Goal: Obtain resource: Download file/media

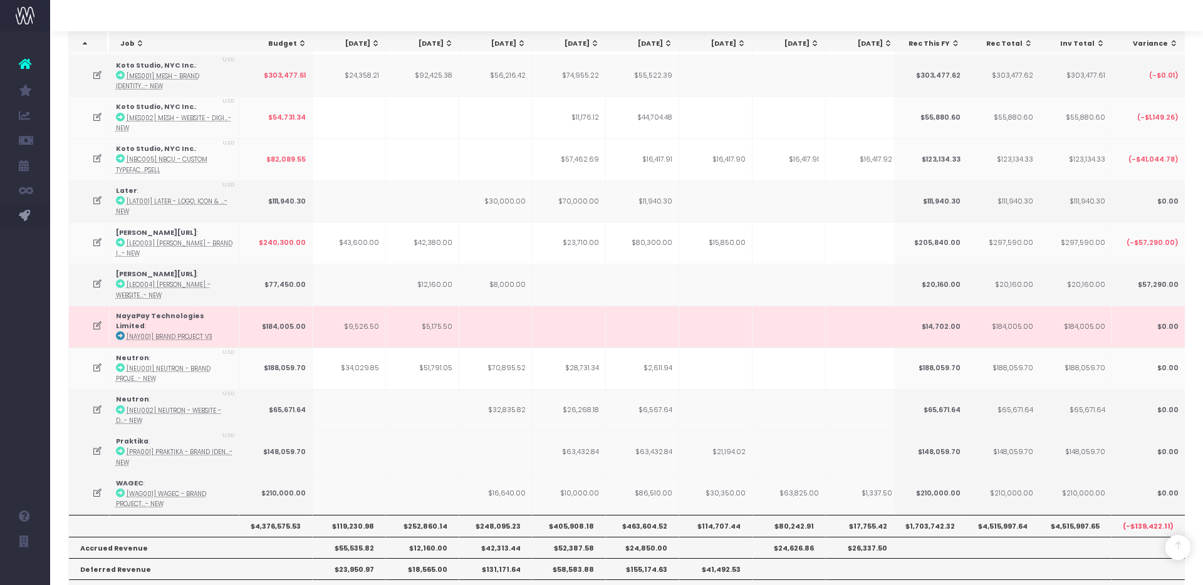
scroll to position [227, 0]
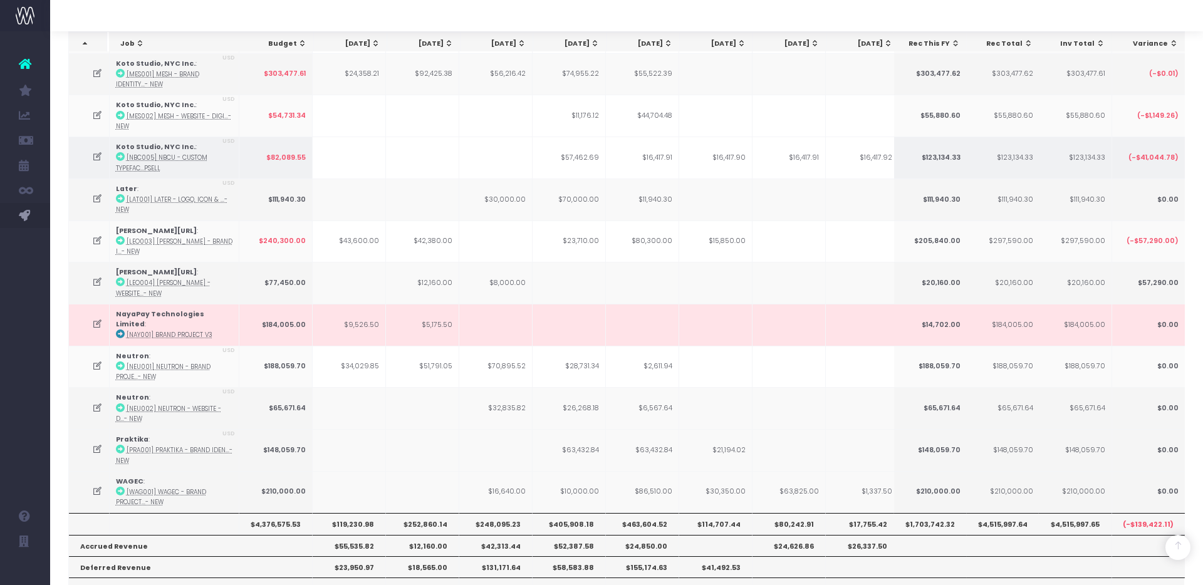
click at [95, 154] on icon at bounding box center [97, 157] width 11 height 11
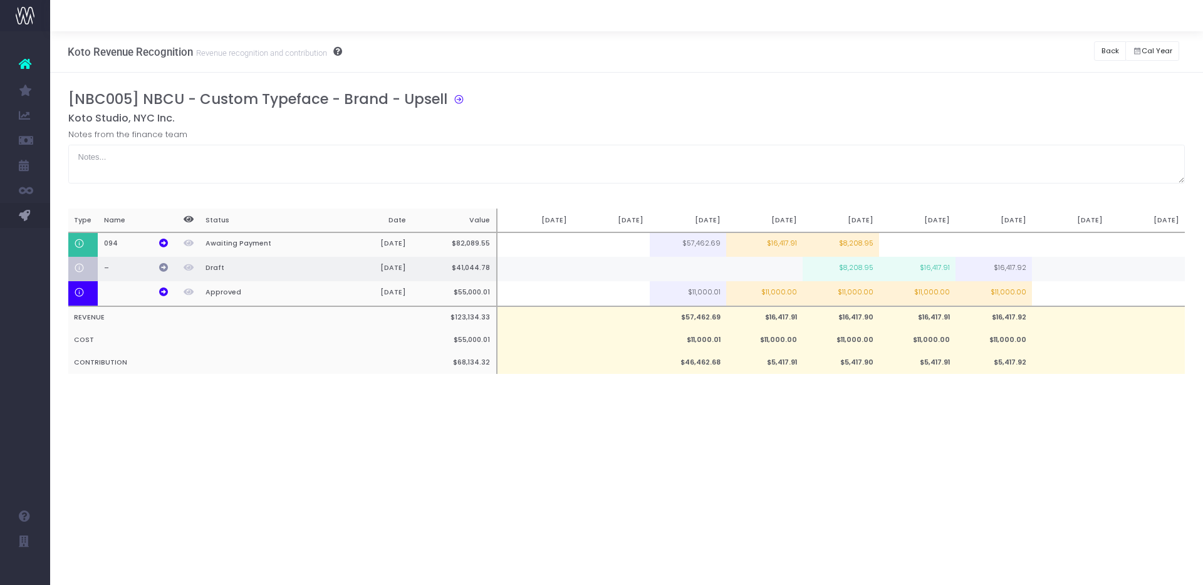
click at [162, 264] on icon at bounding box center [163, 267] width 9 height 9
click at [167, 241] on icon at bounding box center [163, 243] width 9 height 9
click at [159, 267] on icon at bounding box center [163, 267] width 9 height 9
click at [853, 246] on td "$8,208.95" at bounding box center [840, 244] width 76 height 25
type input "$8,208.95"
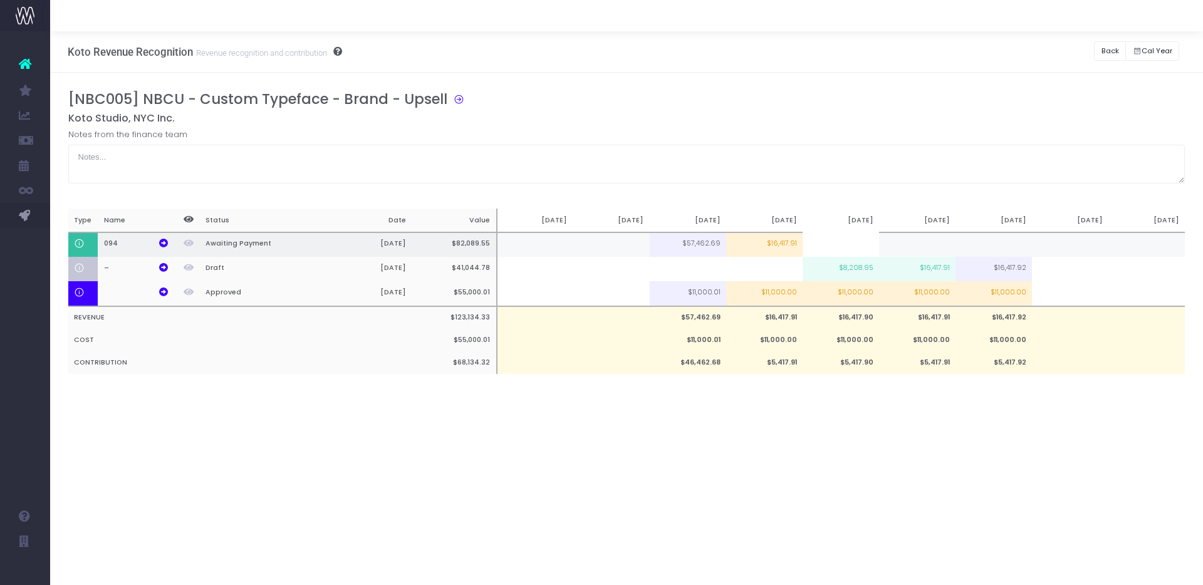
click at [792, 246] on td "$16,417.91" at bounding box center [764, 244] width 76 height 25
type input "$16,417.91"
click at [826, 240] on td at bounding box center [840, 244] width 76 height 25
type input "16417.91"
drag, startPoint x: 843, startPoint y: 241, endPoint x: 878, endPoint y: 242, distance: 34.5
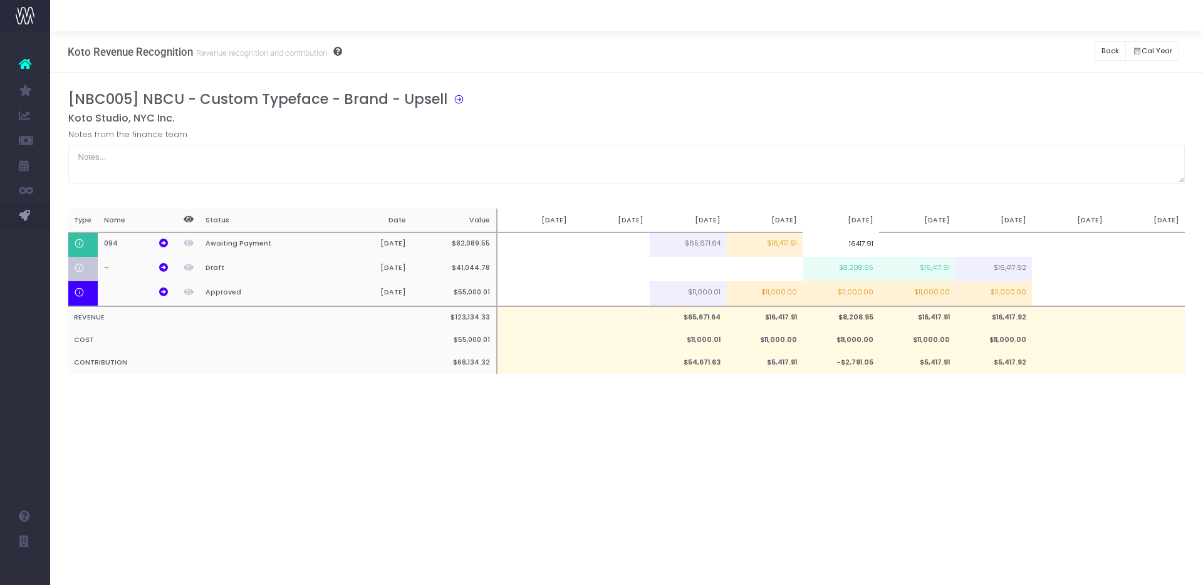
click at [876, 242] on input "16417.91" at bounding box center [840, 244] width 76 height 25
click at [923, 244] on td at bounding box center [917, 244] width 76 height 25
paste input "16417.91"
type input "16417.91"
click at [987, 242] on td at bounding box center [993, 244] width 76 height 25
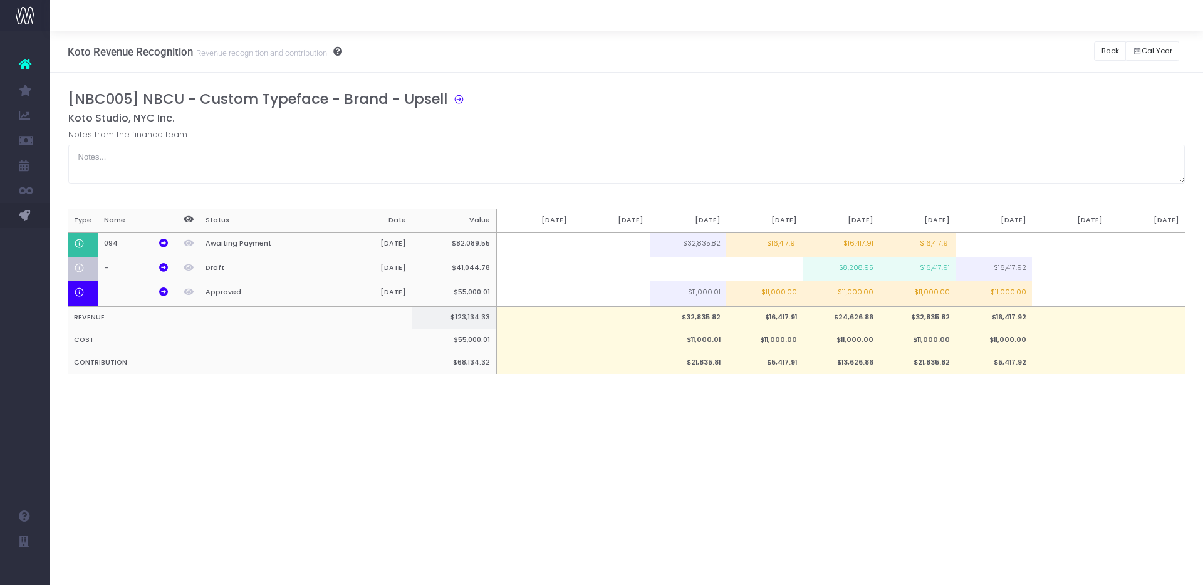
paste input "16417.91"
type input "16417.91"
click at [958, 450] on div "Koto Revenue Recognition Revenue recognition and contribution Back Hide history…" at bounding box center [626, 308] width 1153 height 554
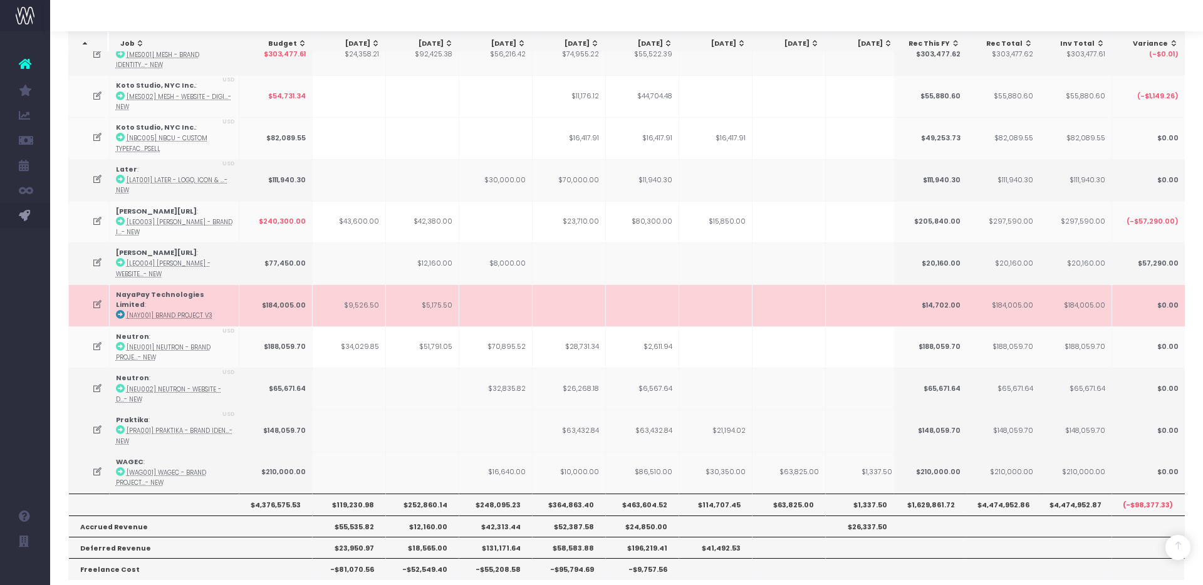
scroll to position [241, 0]
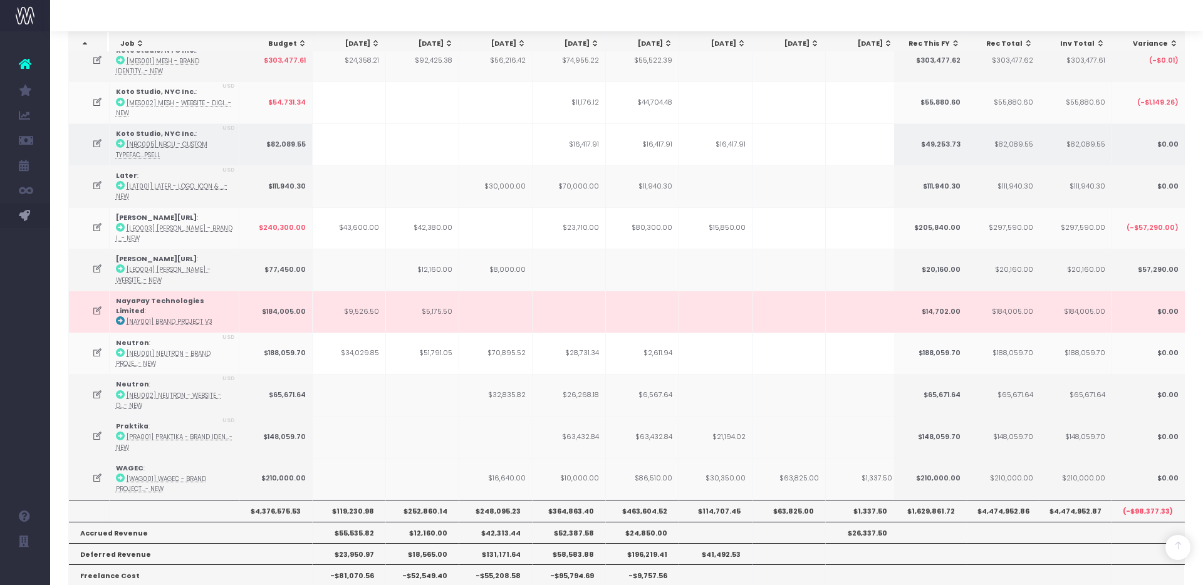
click at [96, 140] on icon at bounding box center [97, 143] width 11 height 11
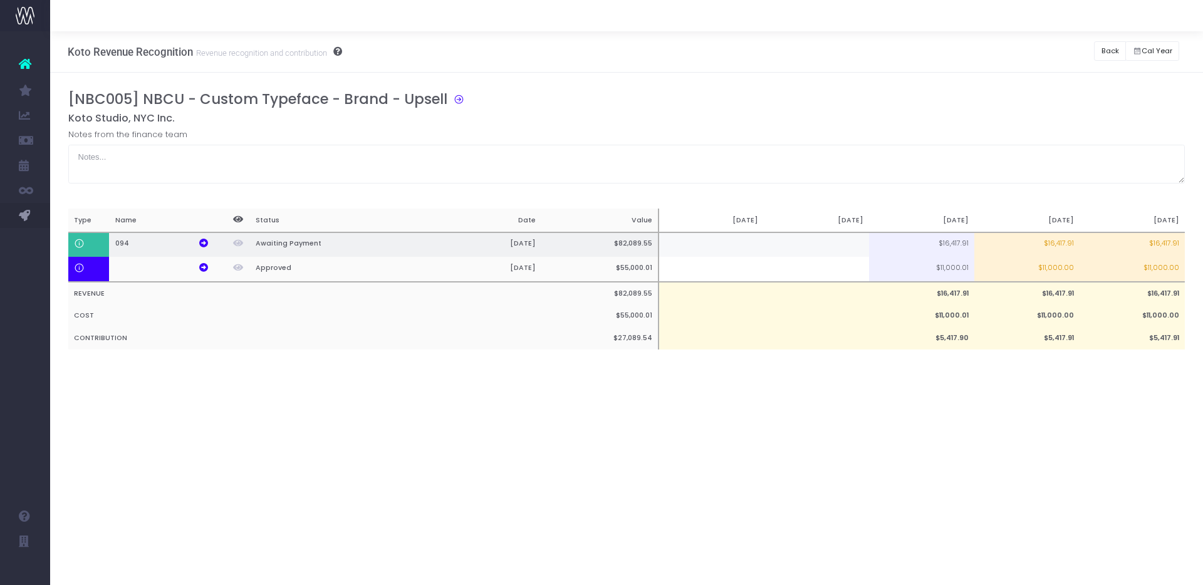
scroll to position [0, 9]
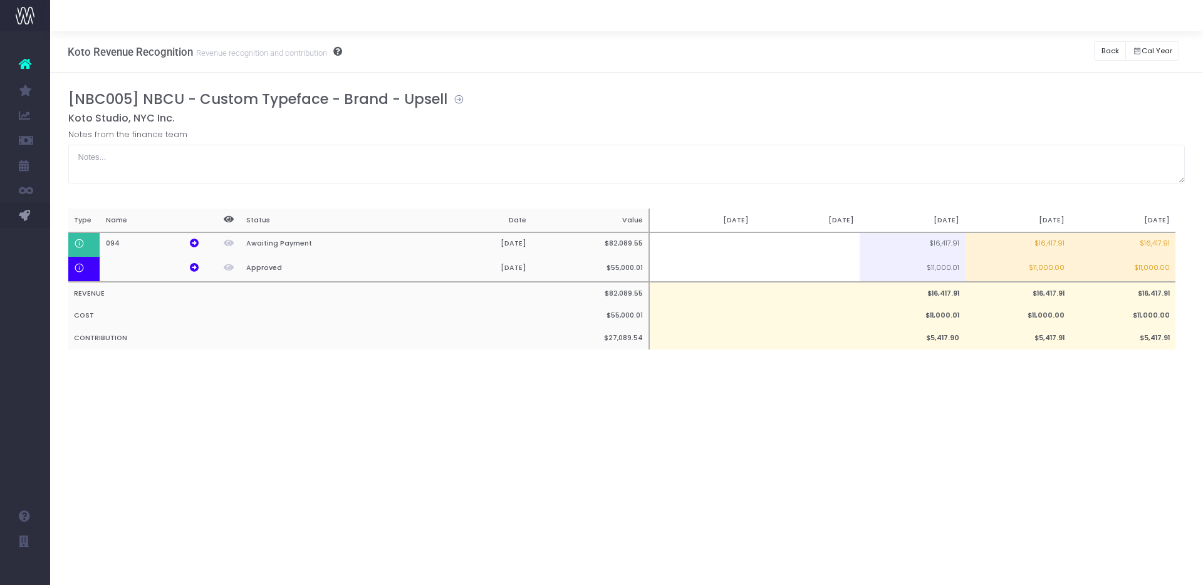
click at [458, 101] on icon at bounding box center [455, 98] width 17 height 14
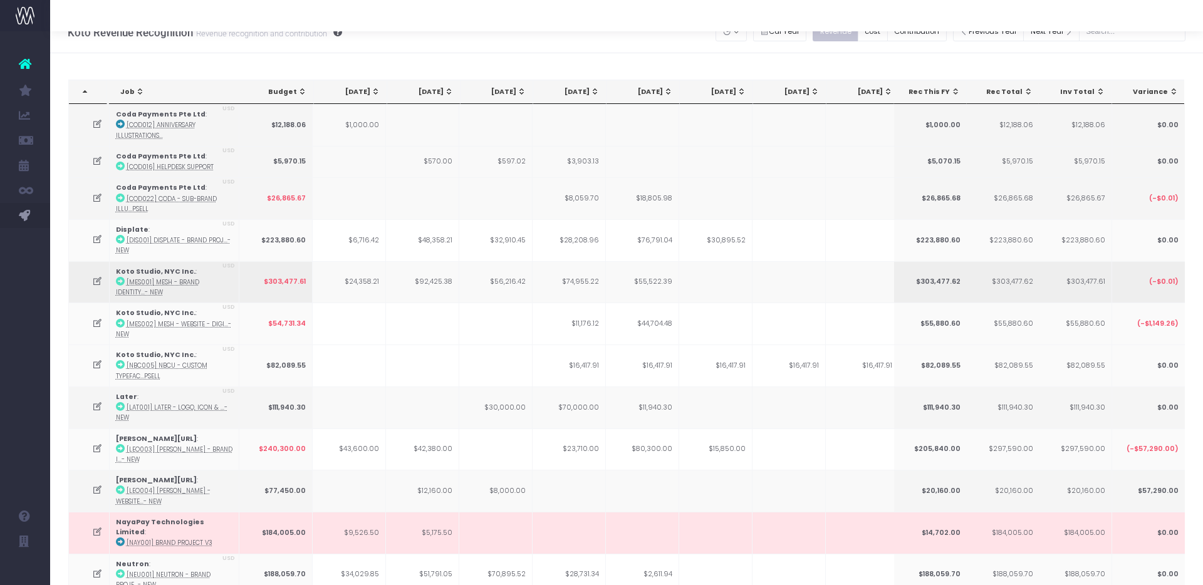
scroll to position [16, 0]
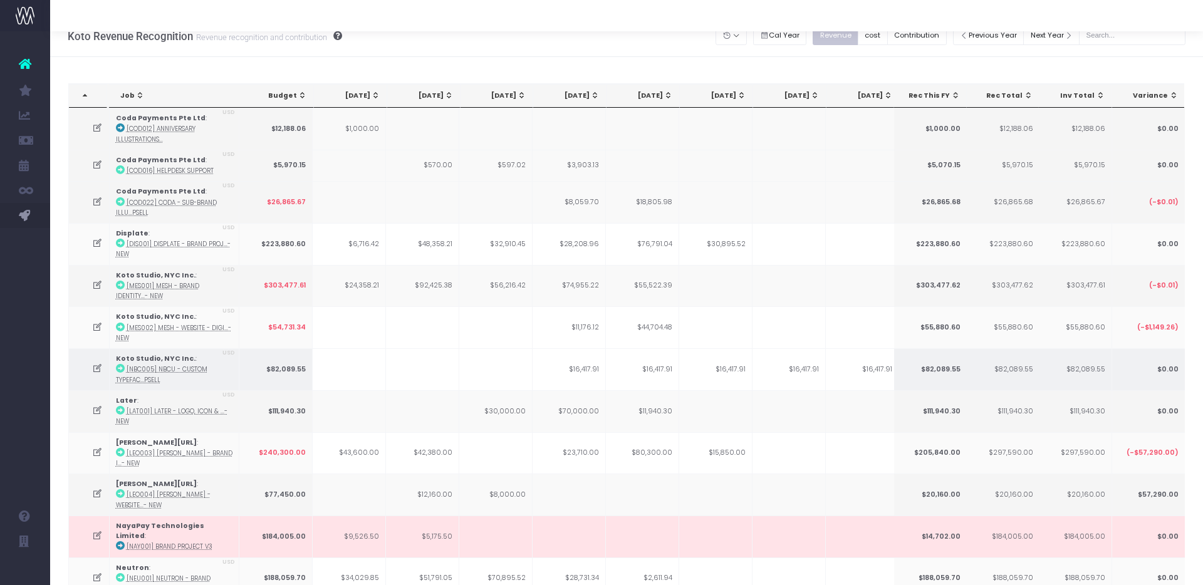
click at [98, 367] on icon at bounding box center [97, 368] width 11 height 11
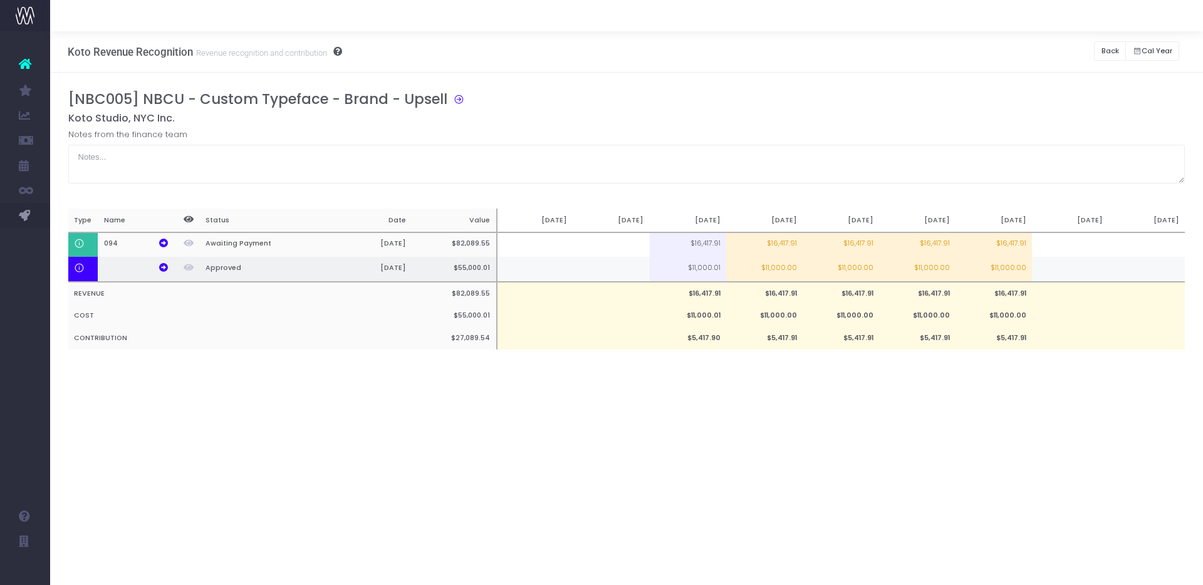
scroll to position [0, 9]
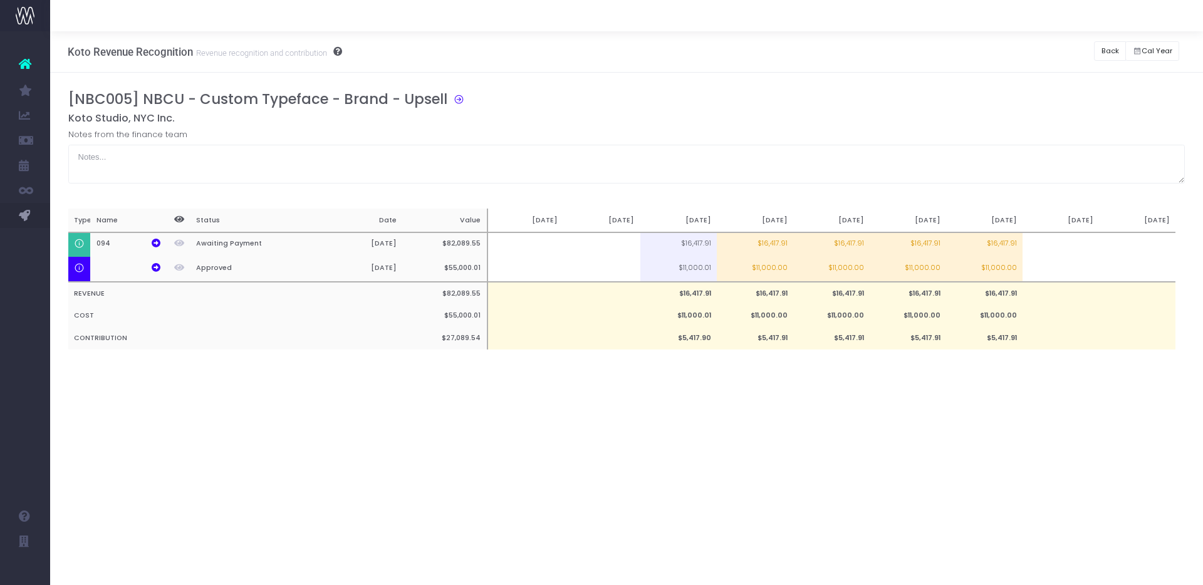
click at [800, 392] on div "[NBC005] NBCU - Custom Typeface - Brand - Upsell Koto Studio, NYC Inc. Notes fr…" at bounding box center [626, 232] width 1153 height 319
click at [1098, 49] on button "Back" at bounding box center [1110, 50] width 32 height 19
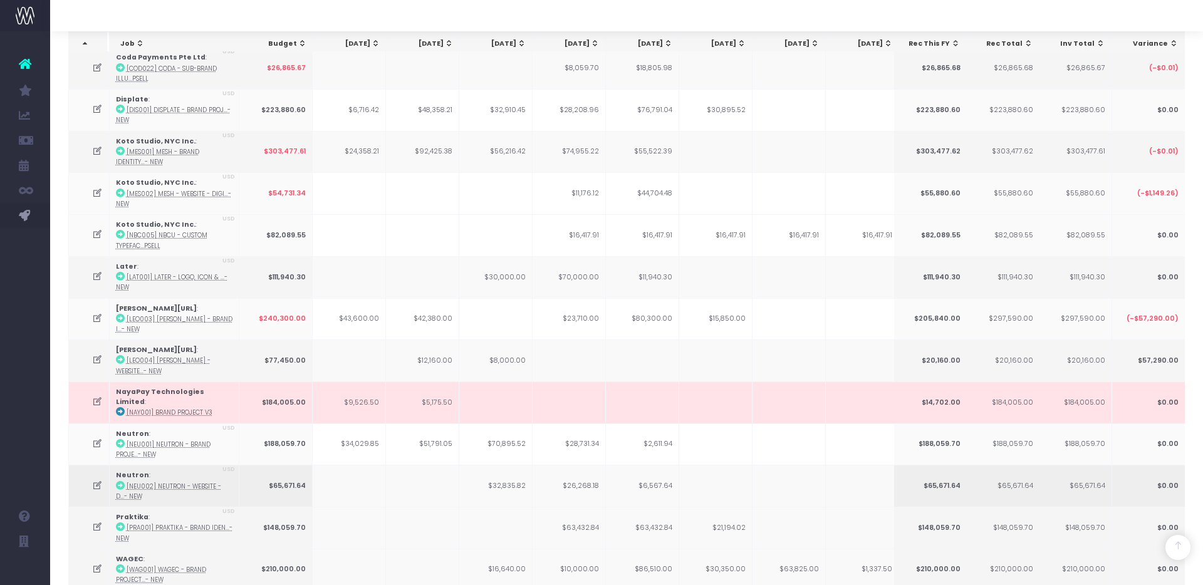
scroll to position [276, 0]
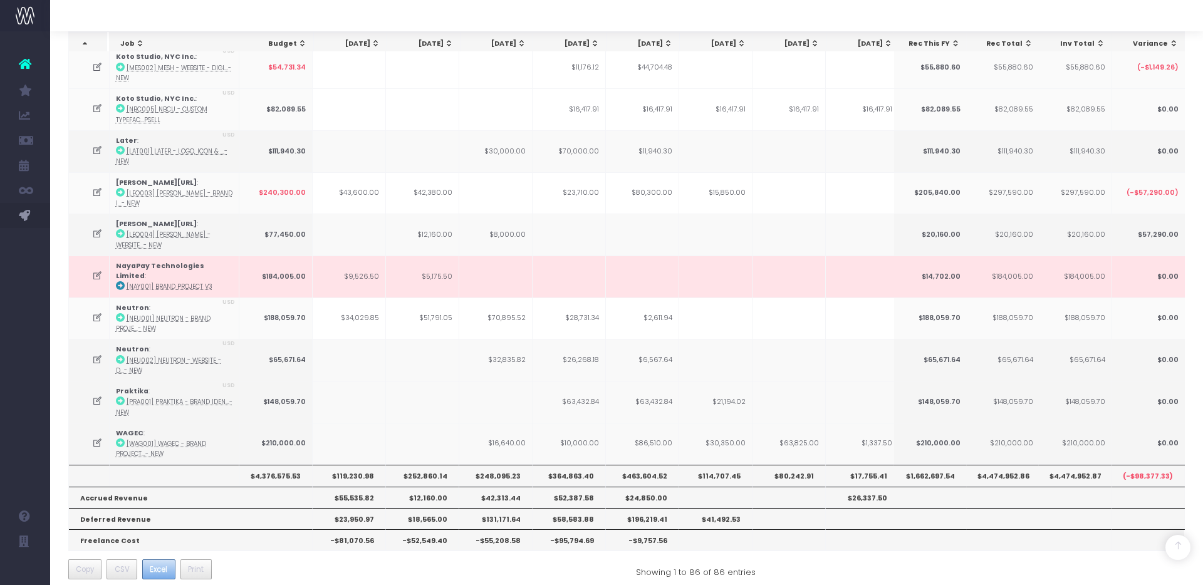
click at [162, 564] on span "Excel" at bounding box center [159, 569] width 18 height 11
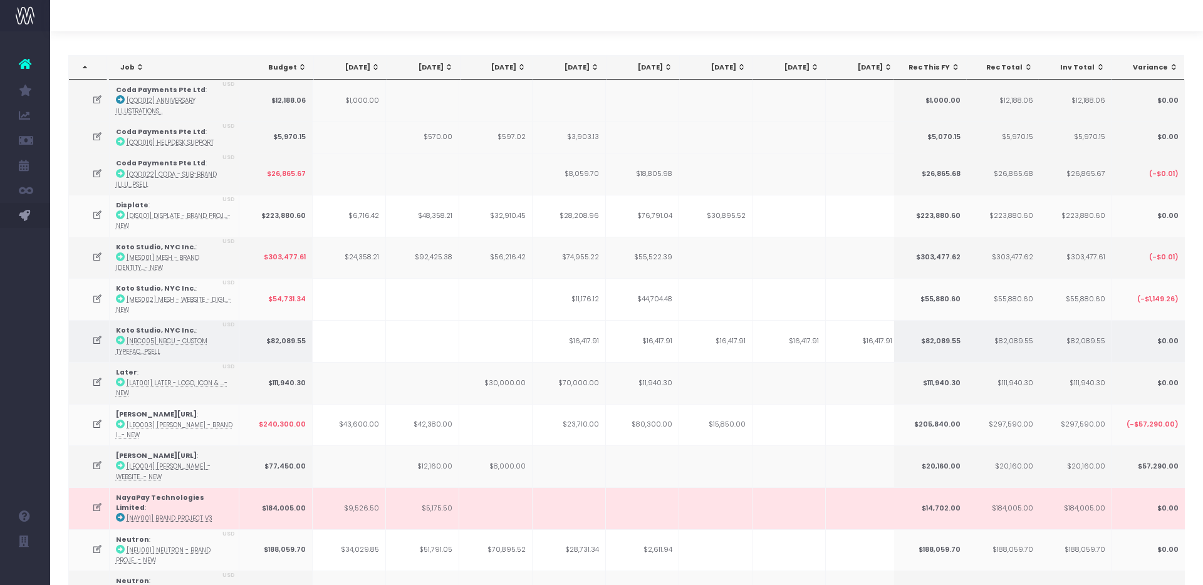
scroll to position [0, 0]
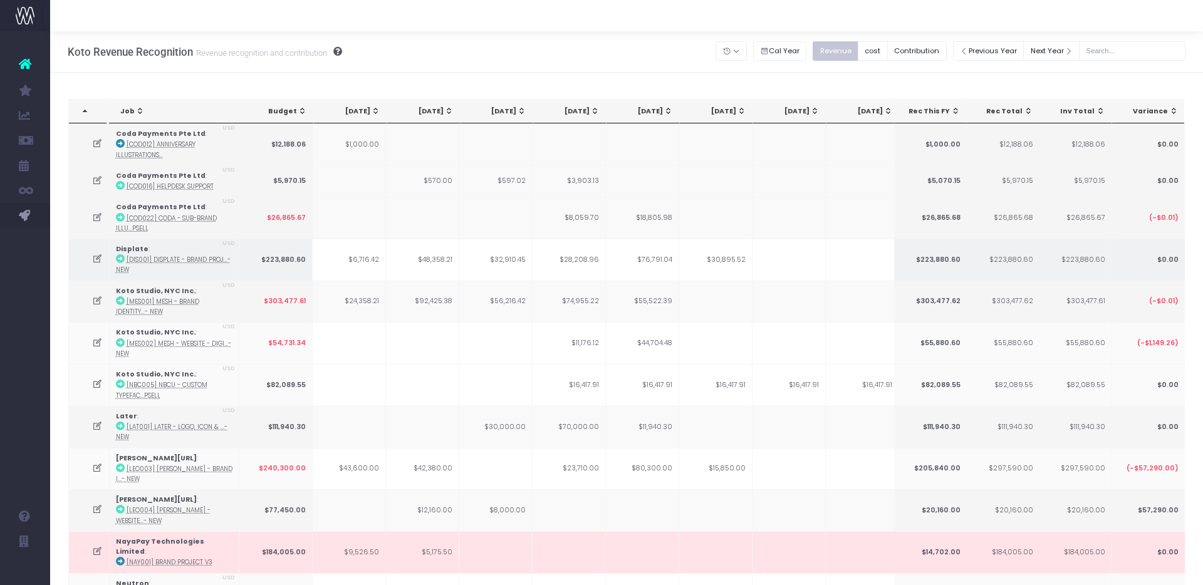
click at [99, 254] on icon at bounding box center [97, 259] width 11 height 11
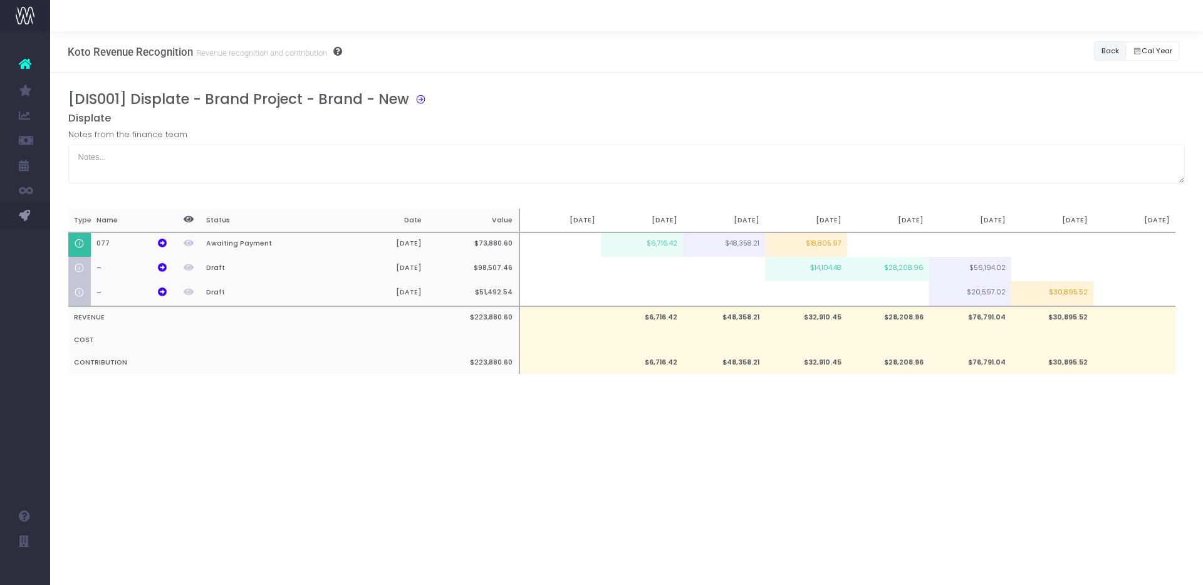
click at [1103, 49] on button "Back" at bounding box center [1110, 50] width 32 height 19
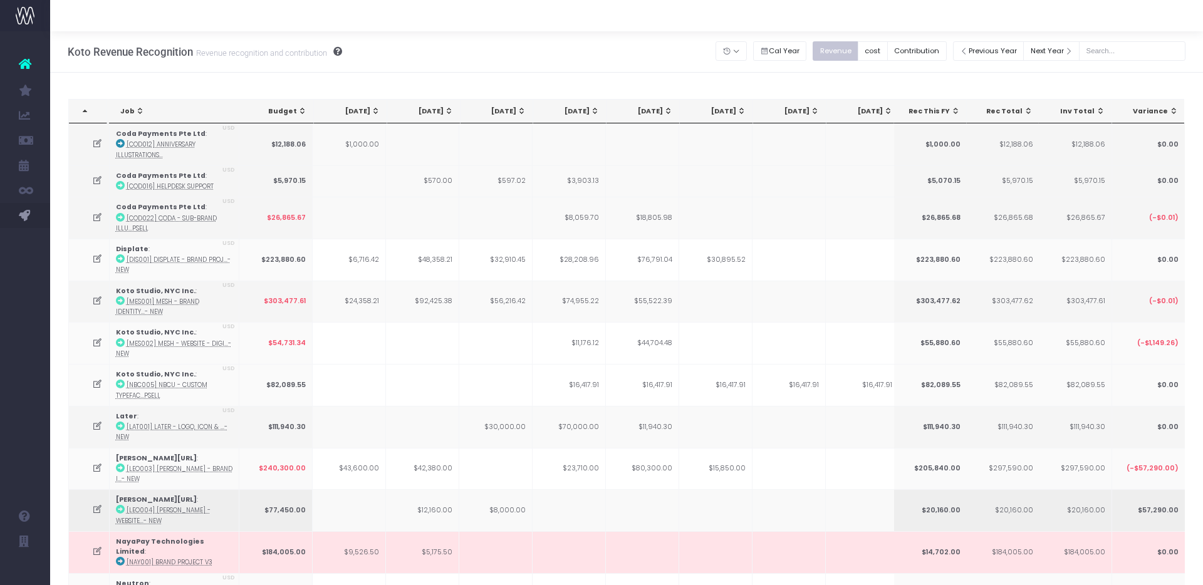
click at [98, 505] on icon at bounding box center [97, 509] width 11 height 11
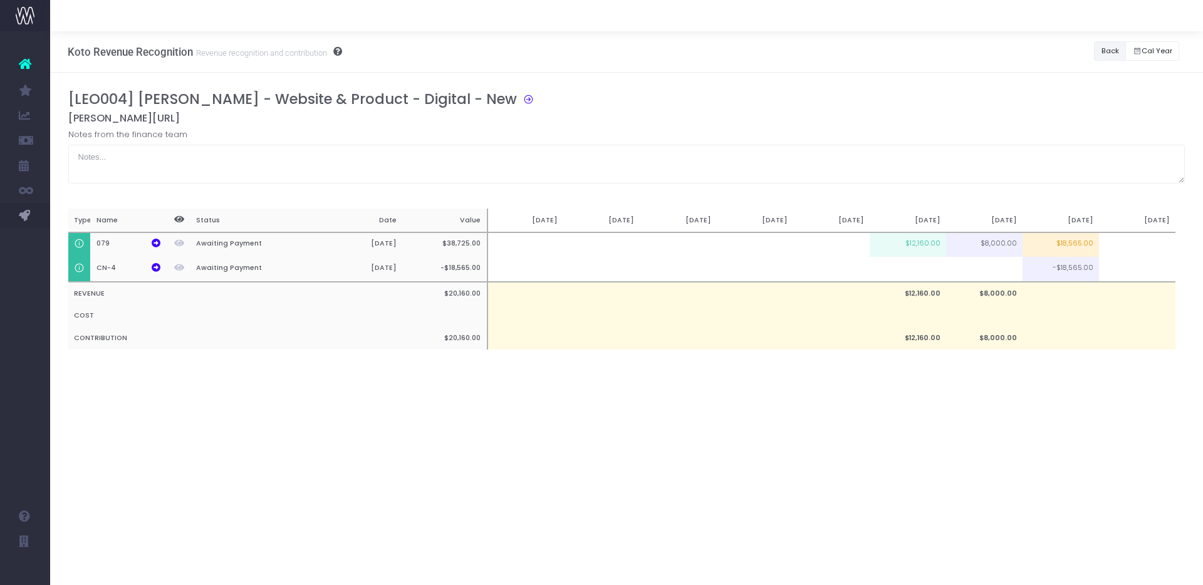
click at [1107, 48] on button "Back" at bounding box center [1110, 50] width 32 height 19
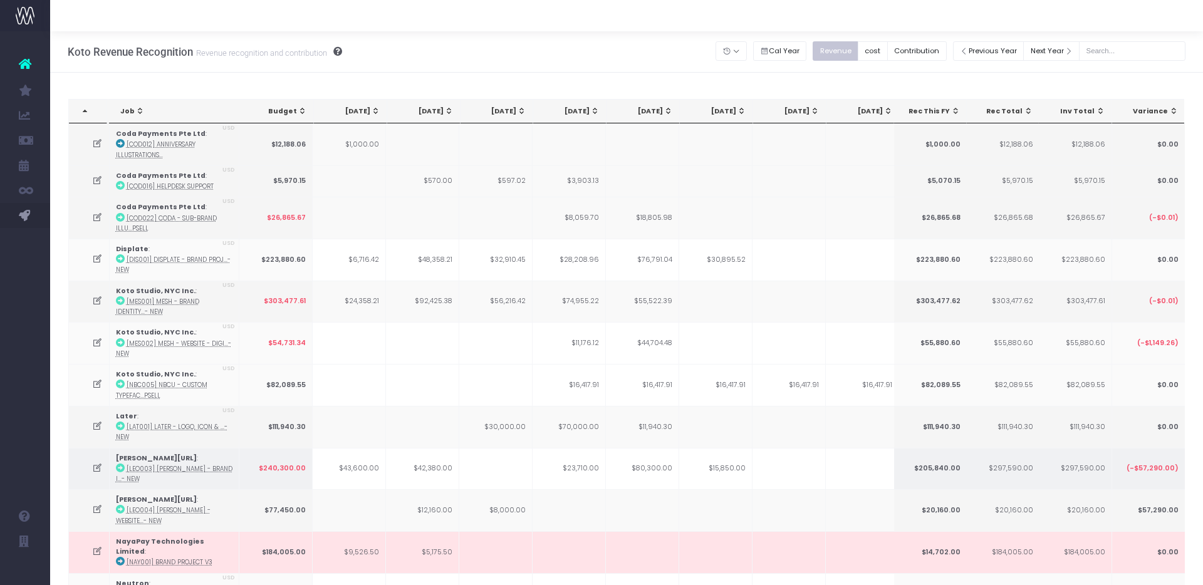
click at [95, 463] on icon at bounding box center [97, 468] width 11 height 11
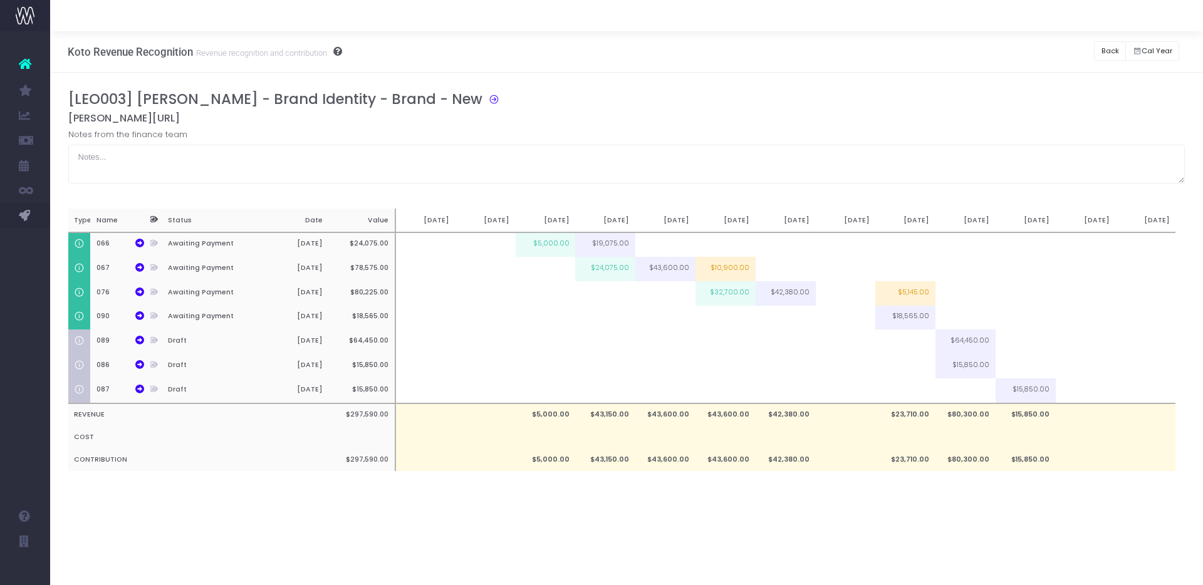
drag, startPoint x: 1053, startPoint y: 53, endPoint x: 1076, endPoint y: 52, distance: 22.6
click at [1054, 53] on div "Koto Revenue Recognition Revenue recognition and contribution Back Hide history…" at bounding box center [626, 51] width 1153 height 41
drag, startPoint x: 1087, startPoint y: 51, endPoint x: 1099, endPoint y: 50, distance: 12.0
click at [1088, 51] on div "Koto Revenue Recognition Revenue recognition and contribution Back Hide history…" at bounding box center [626, 51] width 1153 height 41
click at [1099, 50] on button "Back" at bounding box center [1110, 50] width 32 height 19
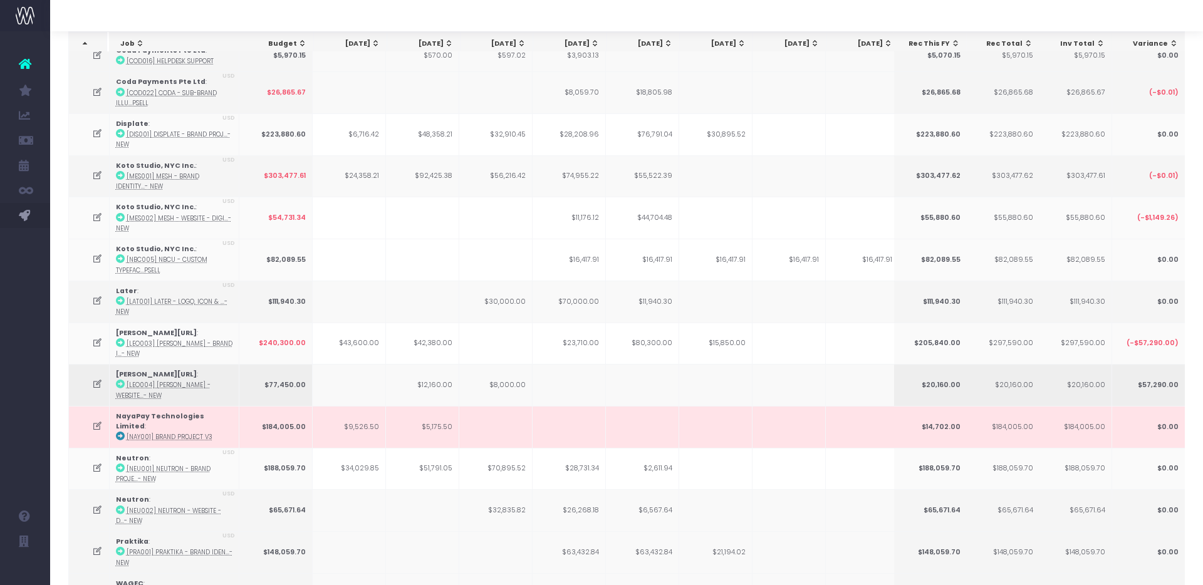
scroll to position [151, 0]
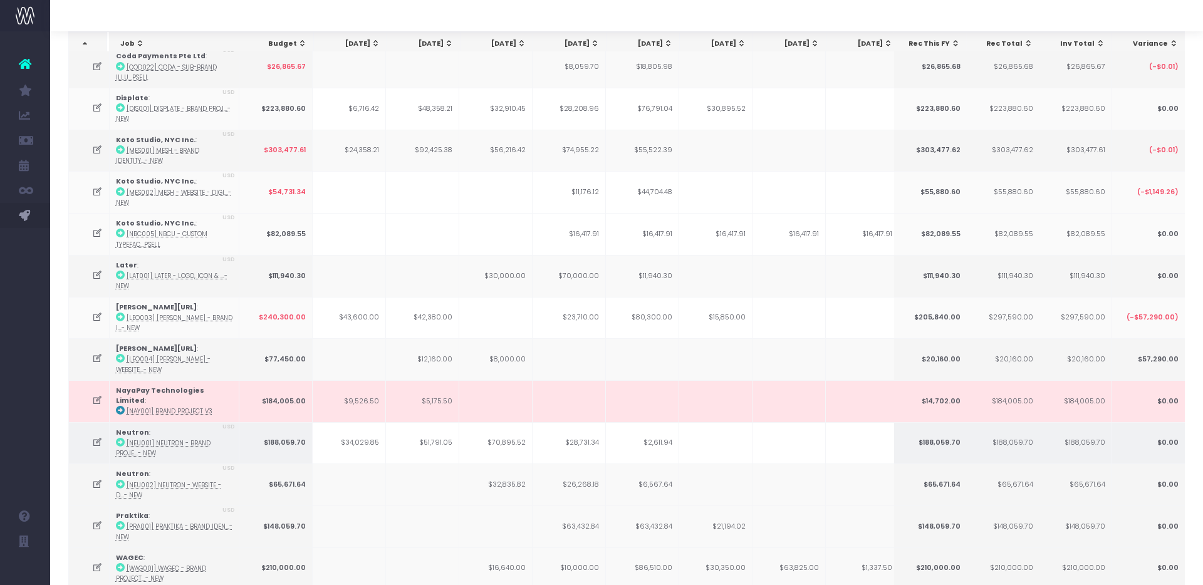
click at [100, 437] on icon at bounding box center [97, 442] width 11 height 11
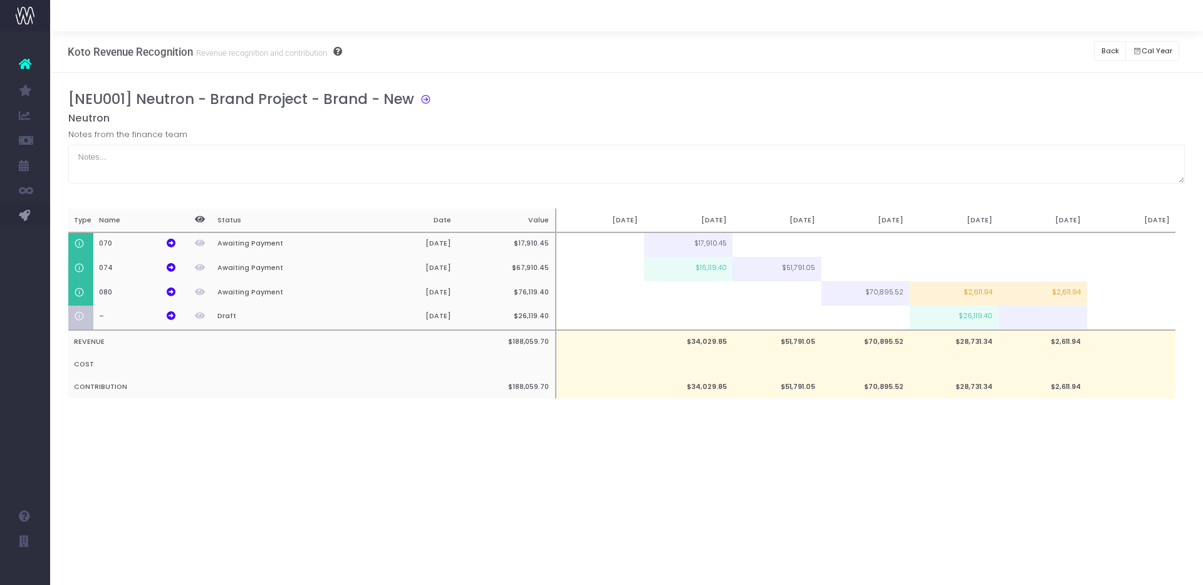
scroll to position [0, 0]
click at [1101, 51] on button "Back" at bounding box center [1110, 50] width 32 height 19
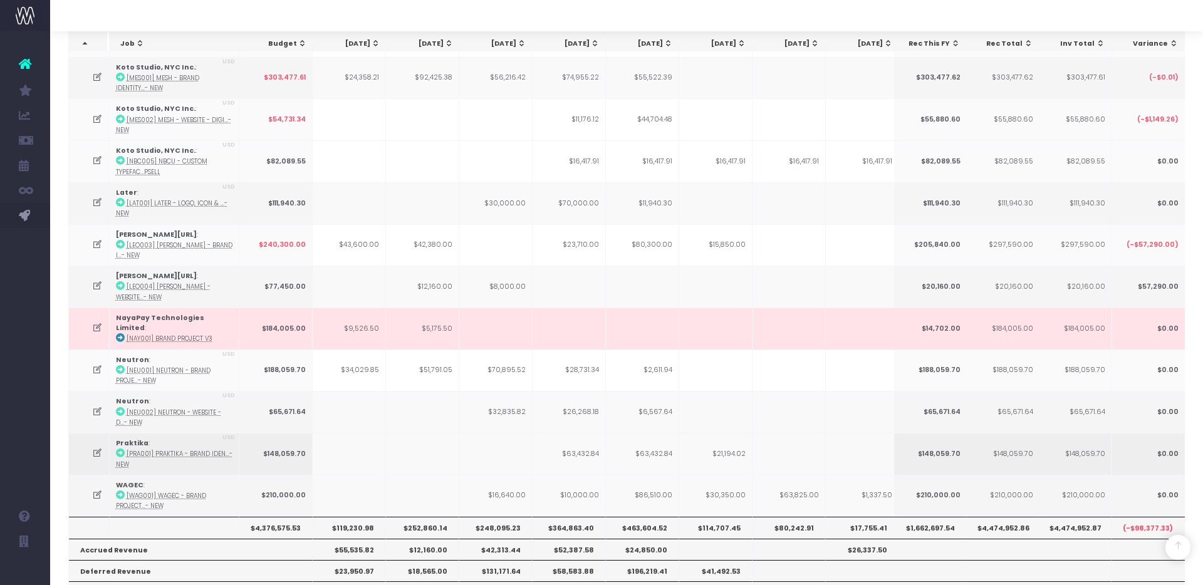
scroll to position [276, 0]
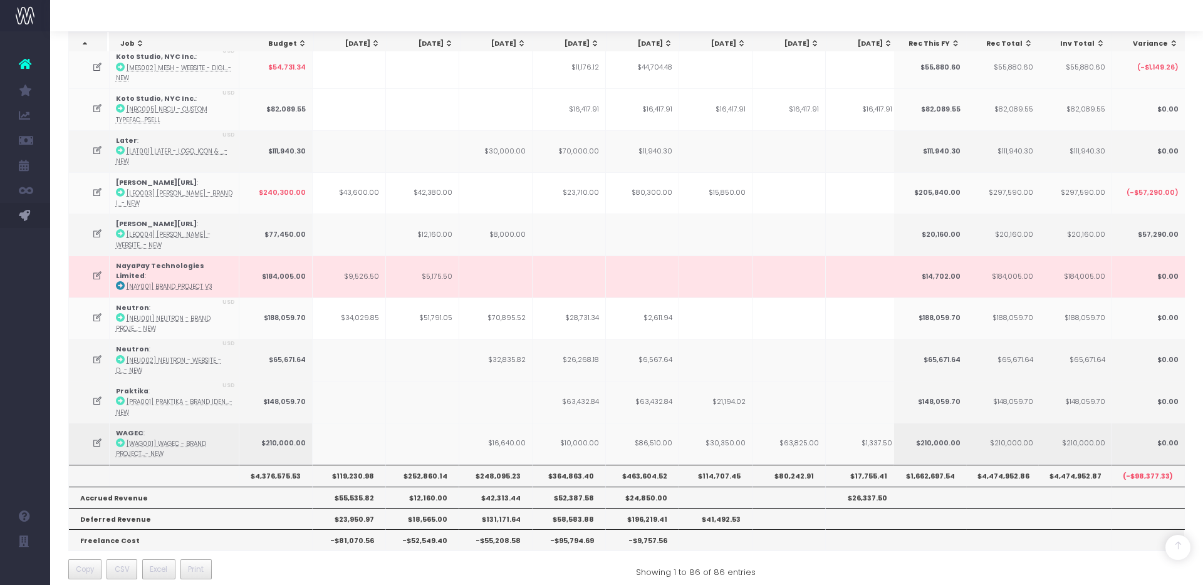
click at [96, 438] on icon at bounding box center [97, 443] width 11 height 11
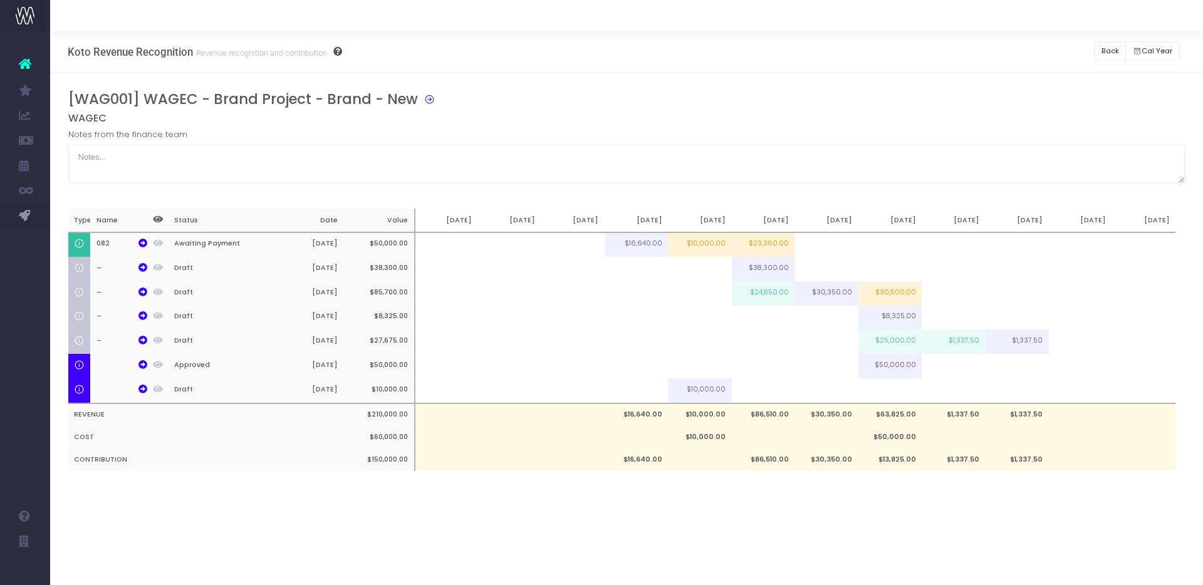
scroll to position [0, 0]
click at [1108, 49] on button "Back" at bounding box center [1110, 50] width 32 height 19
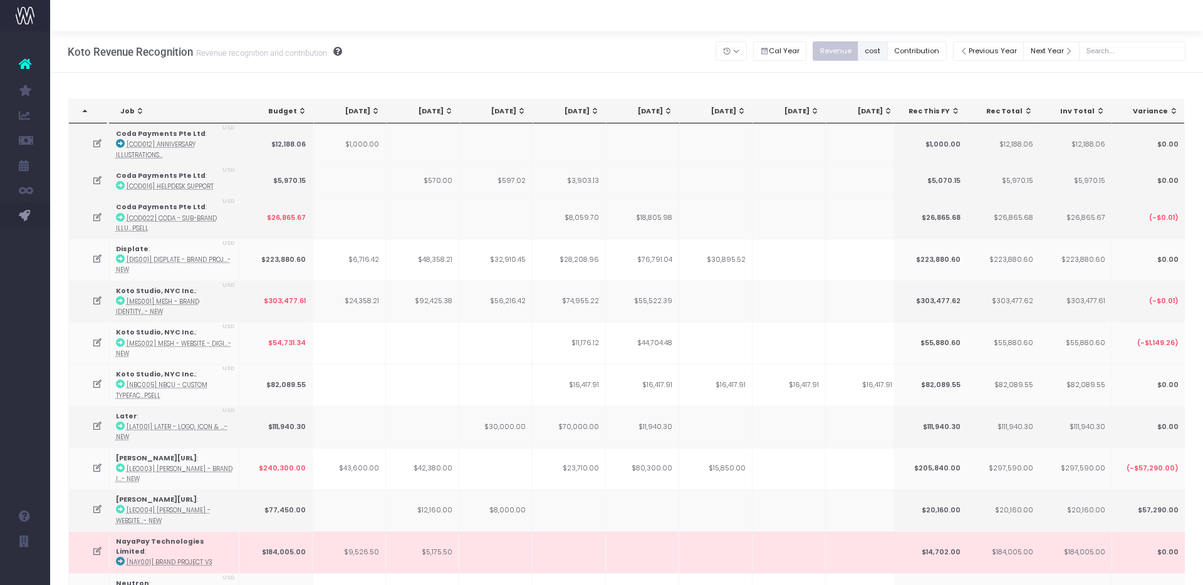
click at [888, 42] on button "cost" at bounding box center [873, 50] width 30 height 19
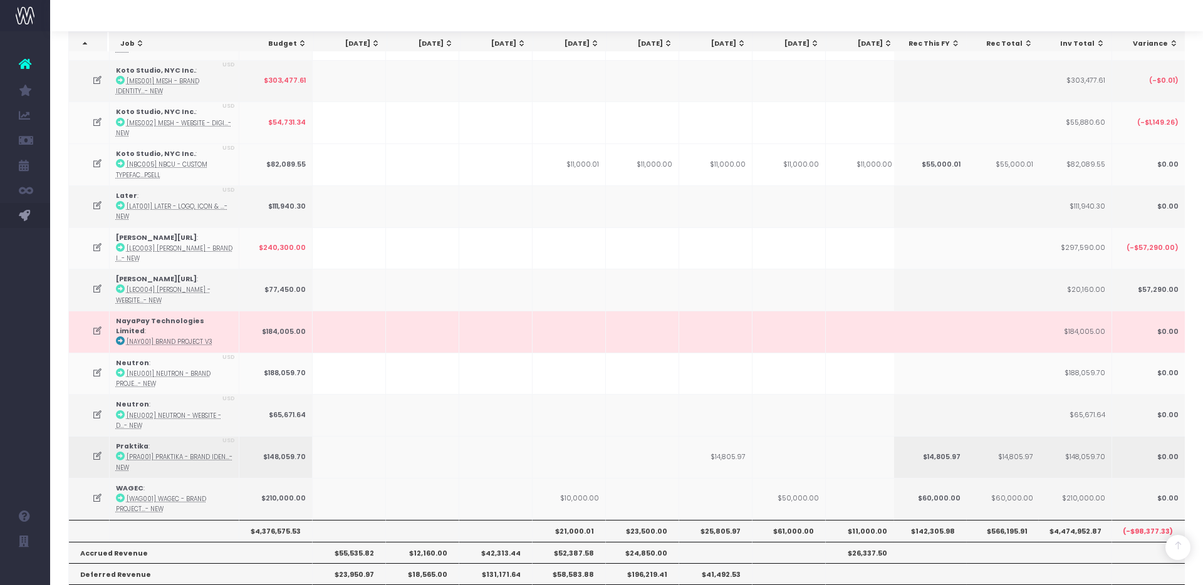
scroll to position [276, 0]
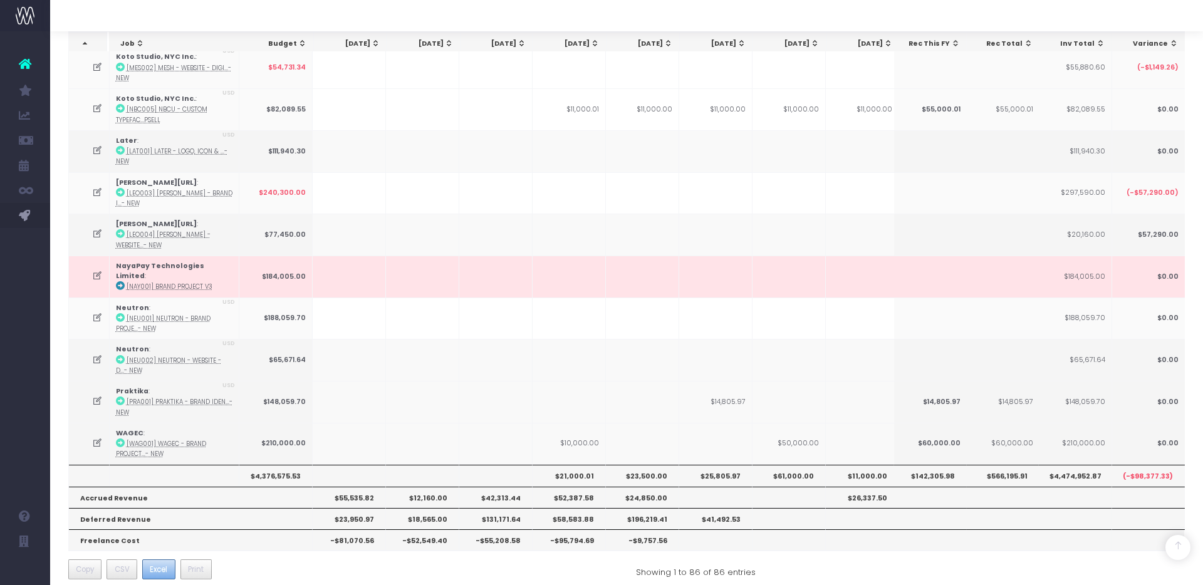
click at [157, 564] on span "Excel" at bounding box center [159, 569] width 18 height 11
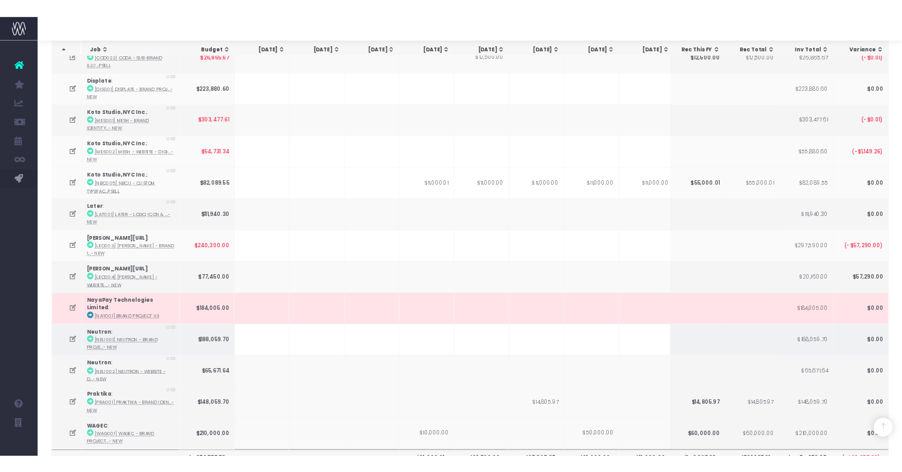
scroll to position [141, 0]
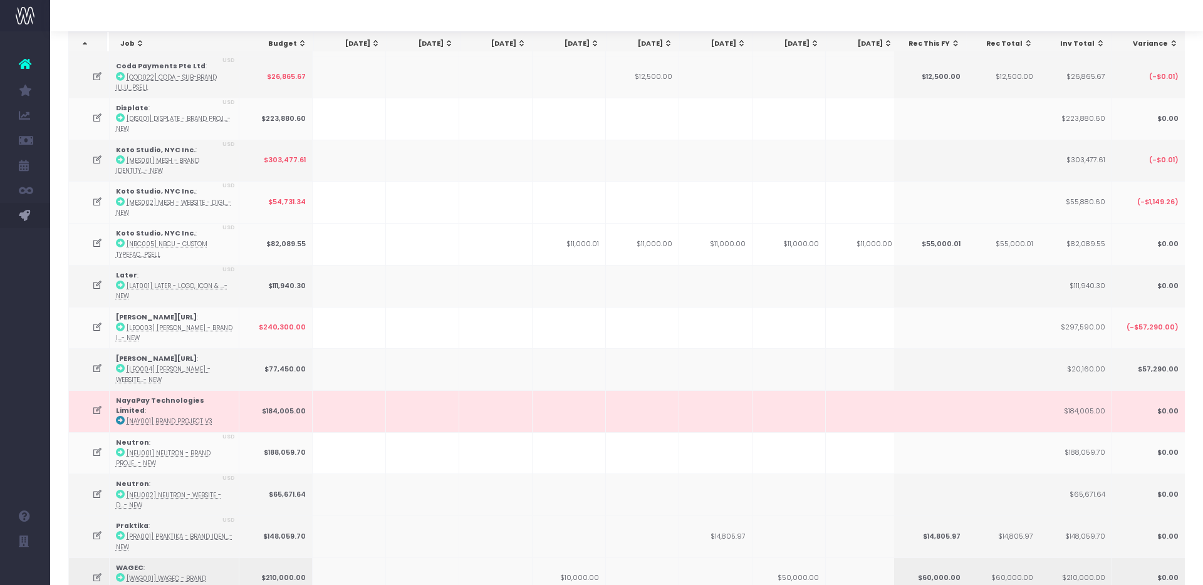
click at [118, 573] on icon at bounding box center [120, 577] width 9 height 9
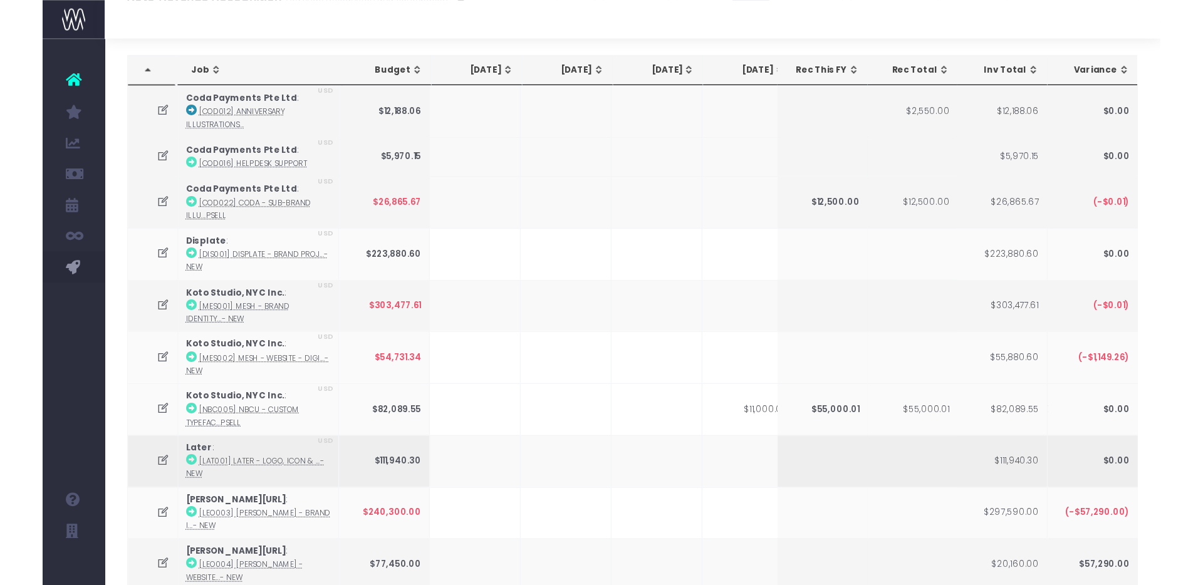
scroll to position [0, 0]
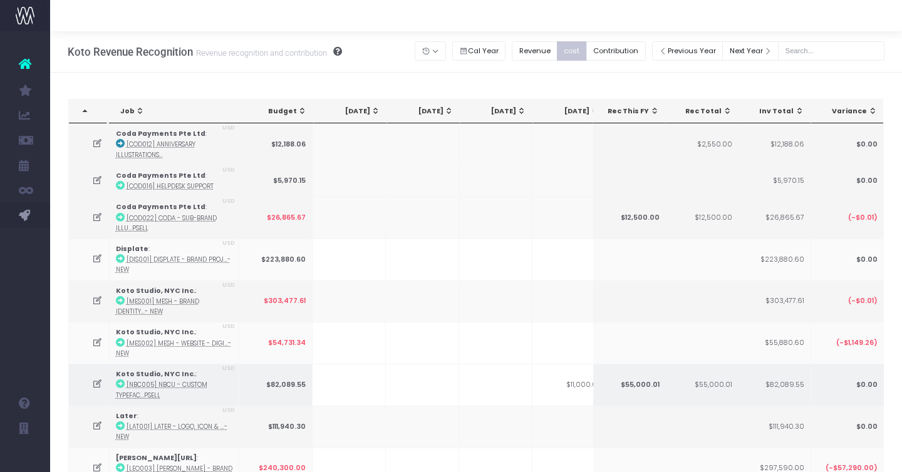
click at [119, 385] on icon at bounding box center [120, 384] width 9 height 9
